Goal: Transaction & Acquisition: Download file/media

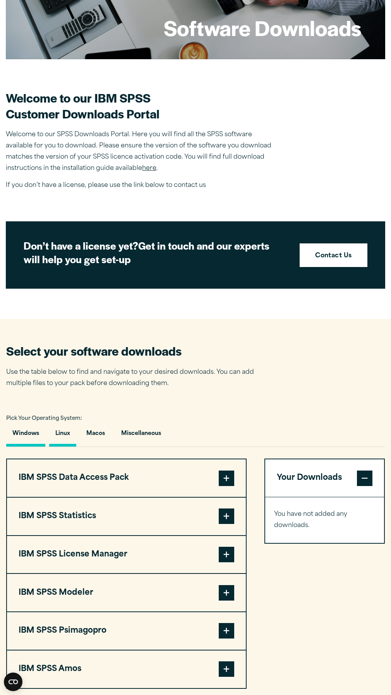
click at [69, 435] on button "Linux" at bounding box center [62, 436] width 27 height 22
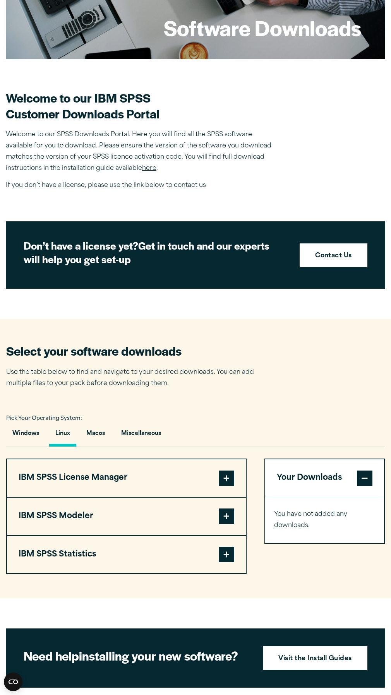
click at [228, 550] on span at bounding box center [226, 554] width 15 height 15
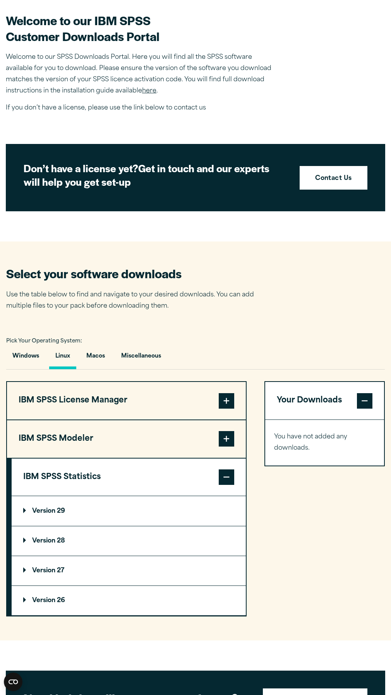
scroll to position [271, 0]
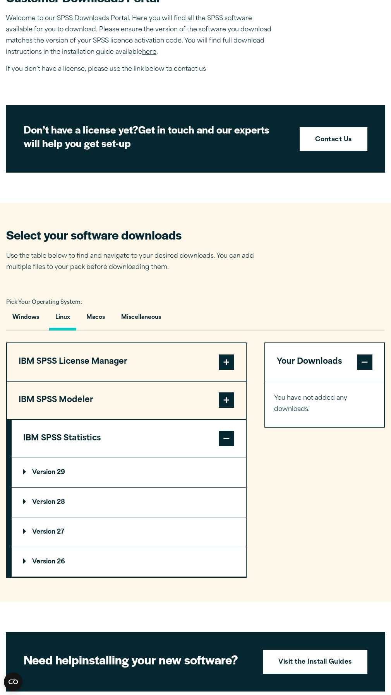
click at [67, 475] on summary "Version 29" at bounding box center [129, 471] width 234 height 29
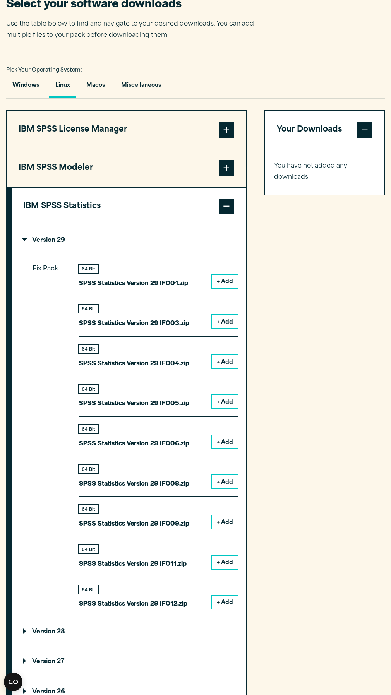
scroll to position [542, 0]
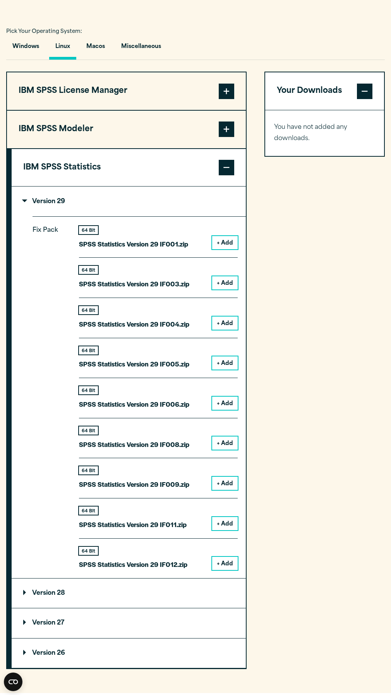
click at [50, 601] on summary "Version 28" at bounding box center [129, 593] width 234 height 29
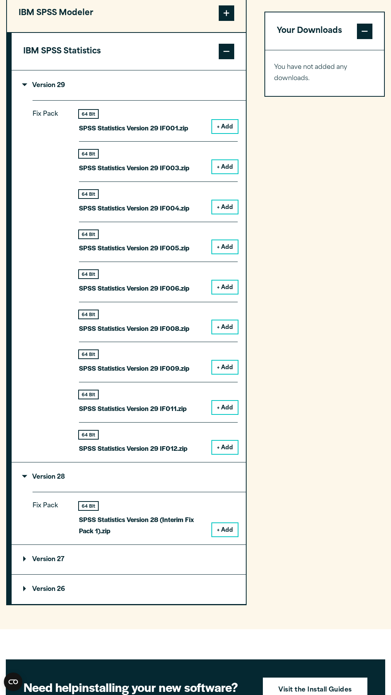
scroll to position [697, 0]
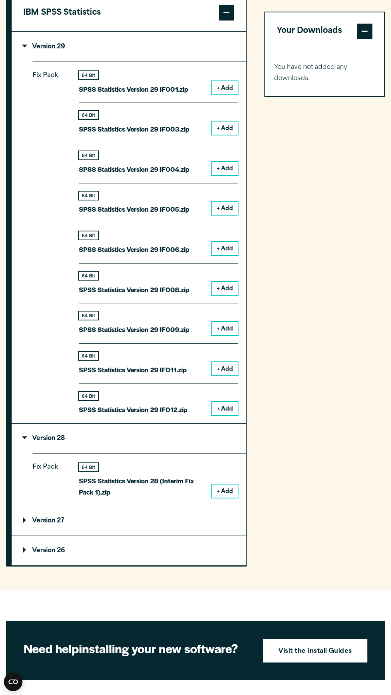
click at [64, 521] on p "Version 27" at bounding box center [43, 521] width 41 height 6
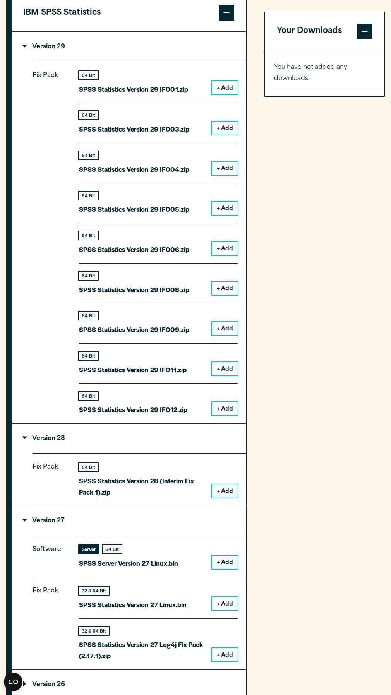
scroll to position [774, 0]
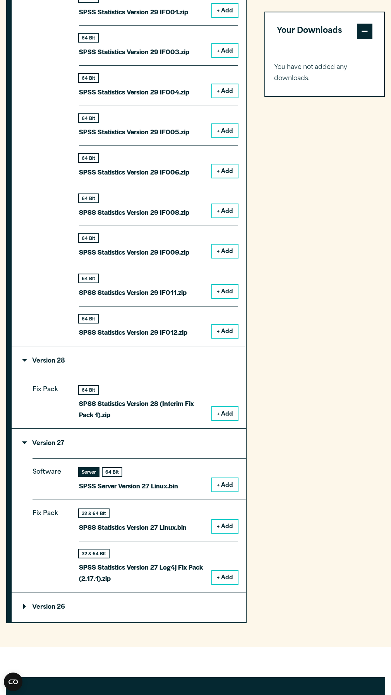
click at [58, 605] on summary "Version 26" at bounding box center [129, 607] width 234 height 29
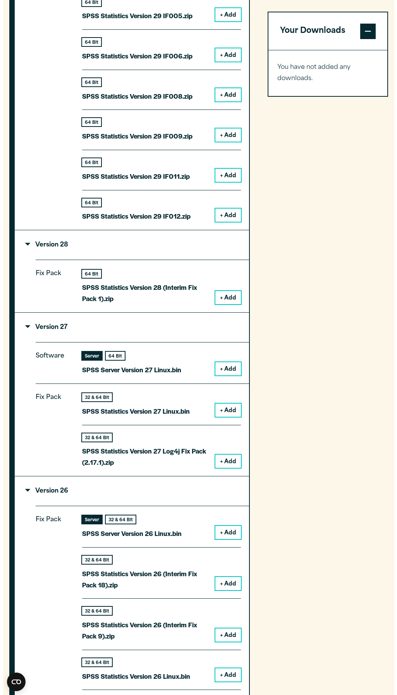
scroll to position [968, 0]
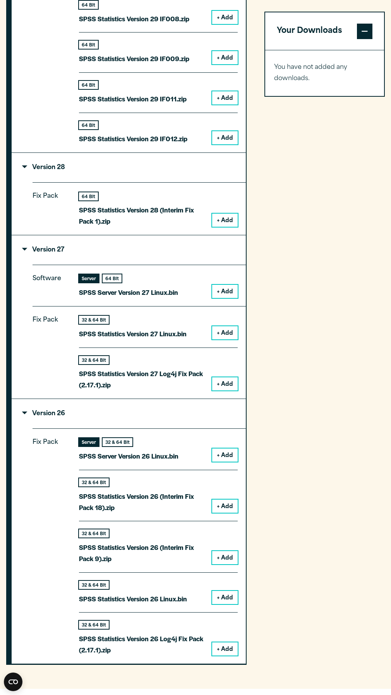
click at [231, 335] on button "+ Add" at bounding box center [225, 332] width 26 height 13
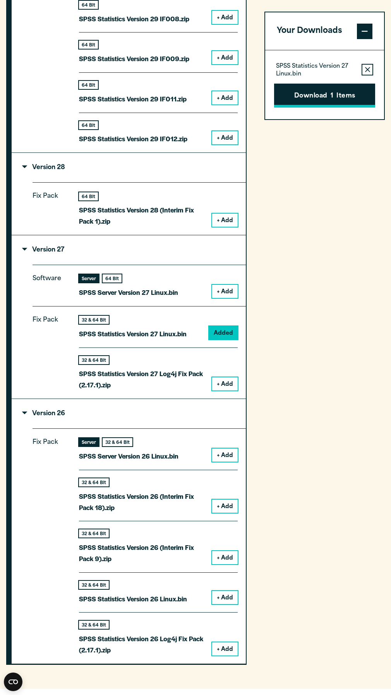
click at [309, 104] on button "Download 1 Items" at bounding box center [324, 96] width 101 height 24
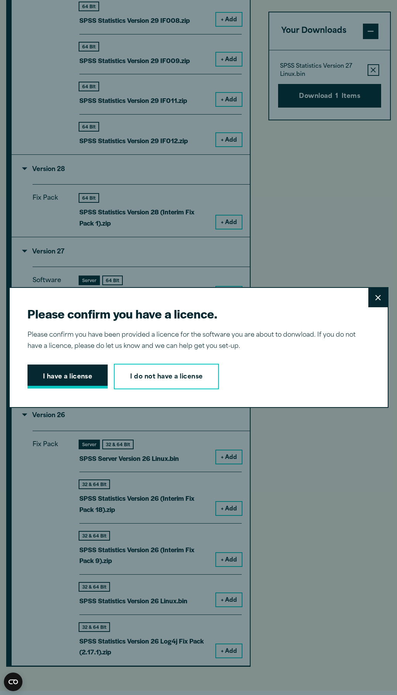
click at [64, 382] on button "I have a license" at bounding box center [67, 377] width 81 height 24
